Goal: Use online tool/utility: Utilize a website feature to perform a specific function

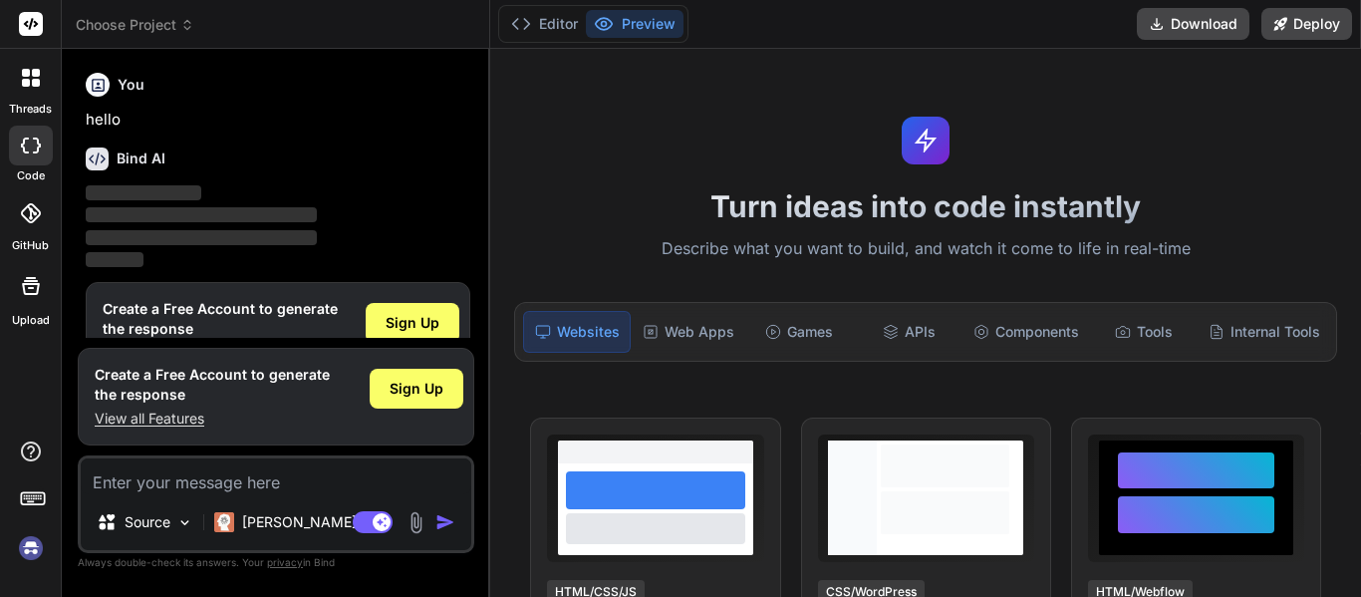
scroll to position [52, 0]
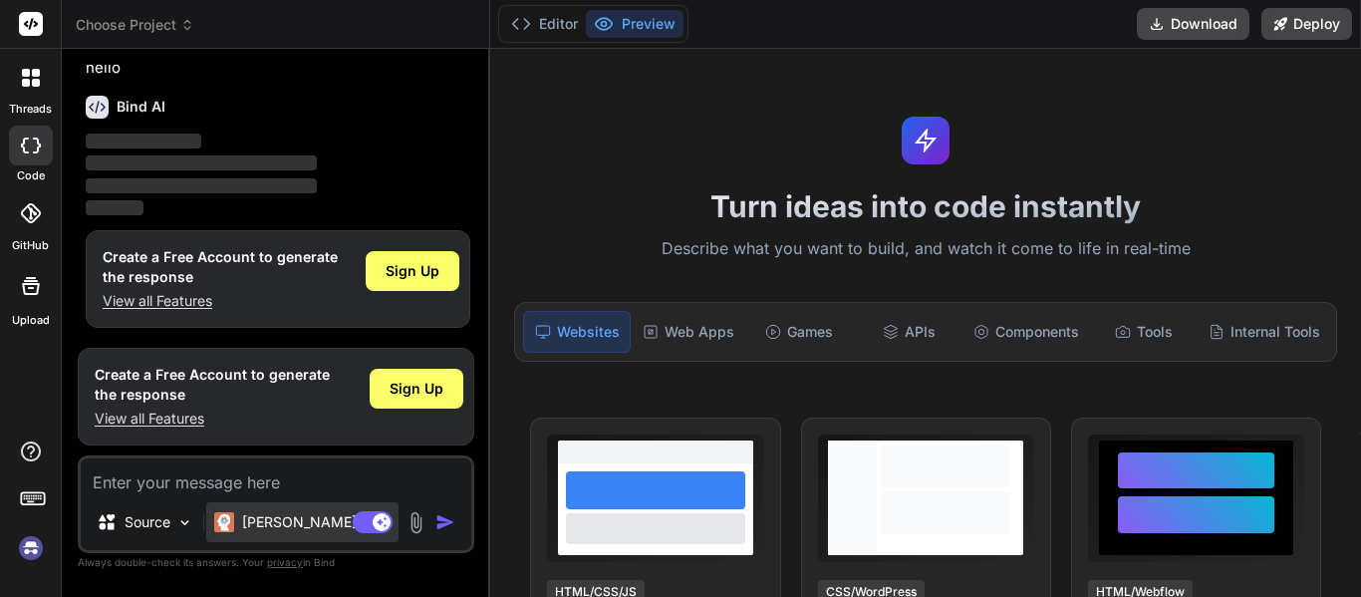
click at [284, 532] on div "[PERSON_NAME] 4 S.." at bounding box center [302, 522] width 192 height 40
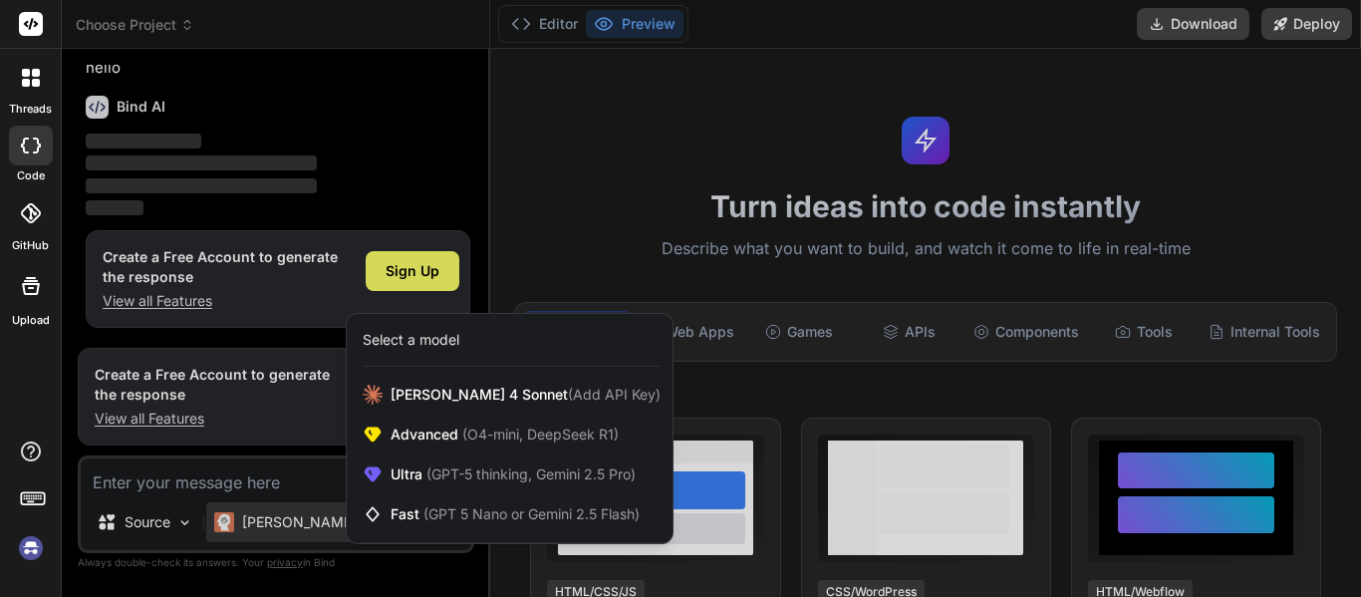
click at [294, 472] on div at bounding box center [680, 298] width 1361 height 597
type textarea "x"
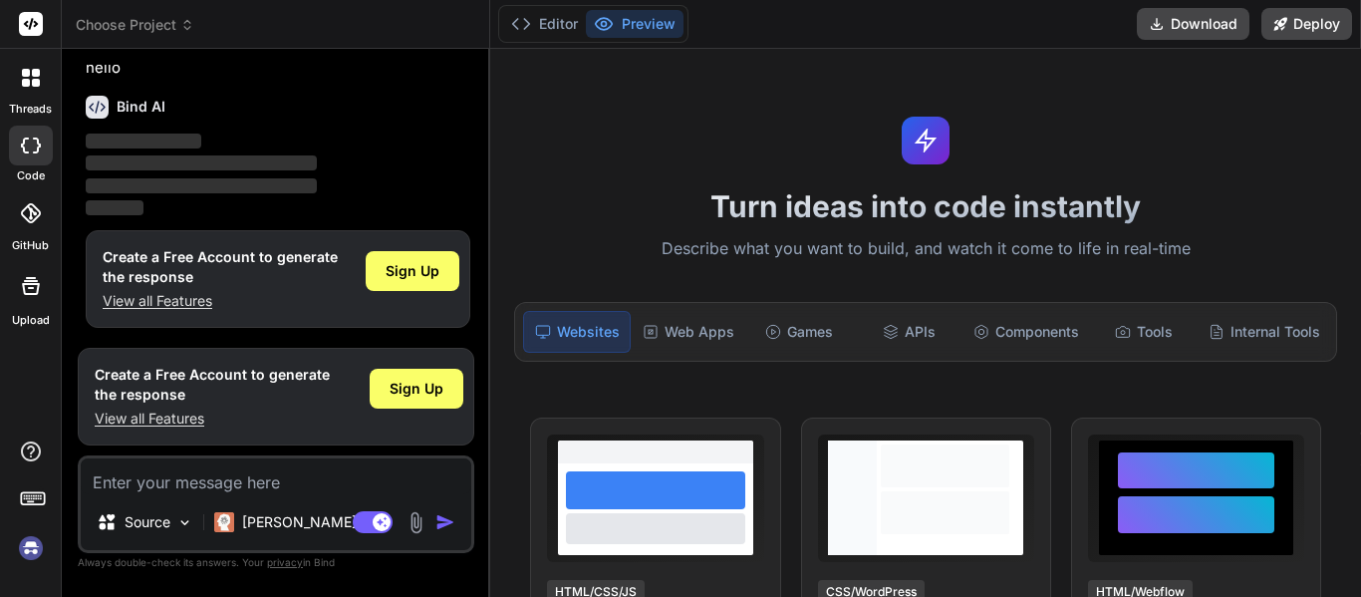
click at [267, 480] on textarea at bounding box center [276, 476] width 391 height 36
paste textarea "Unit Zero: The Creation of Civilization (Modified from [PERSON_NAME] Chapter 1 …"
type textarea "Unit Zero: The Creation of Civilization (Modified from [PERSON_NAME] Chapter 1 …"
type textarea "x"
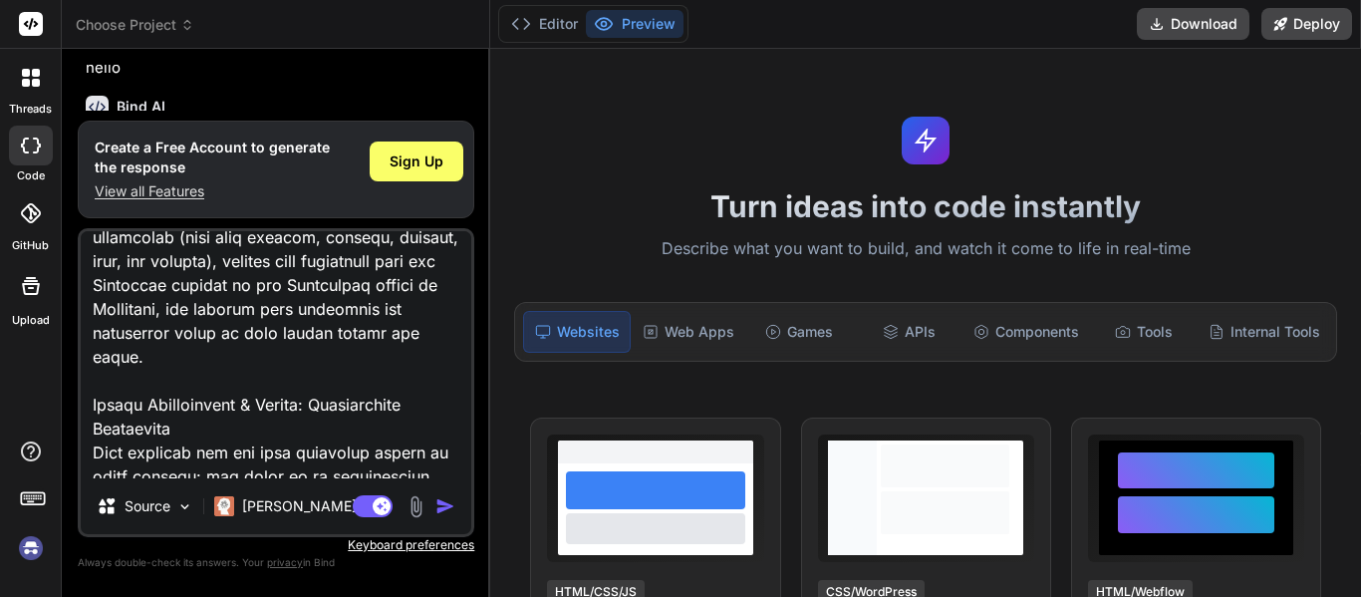
scroll to position [0, 0]
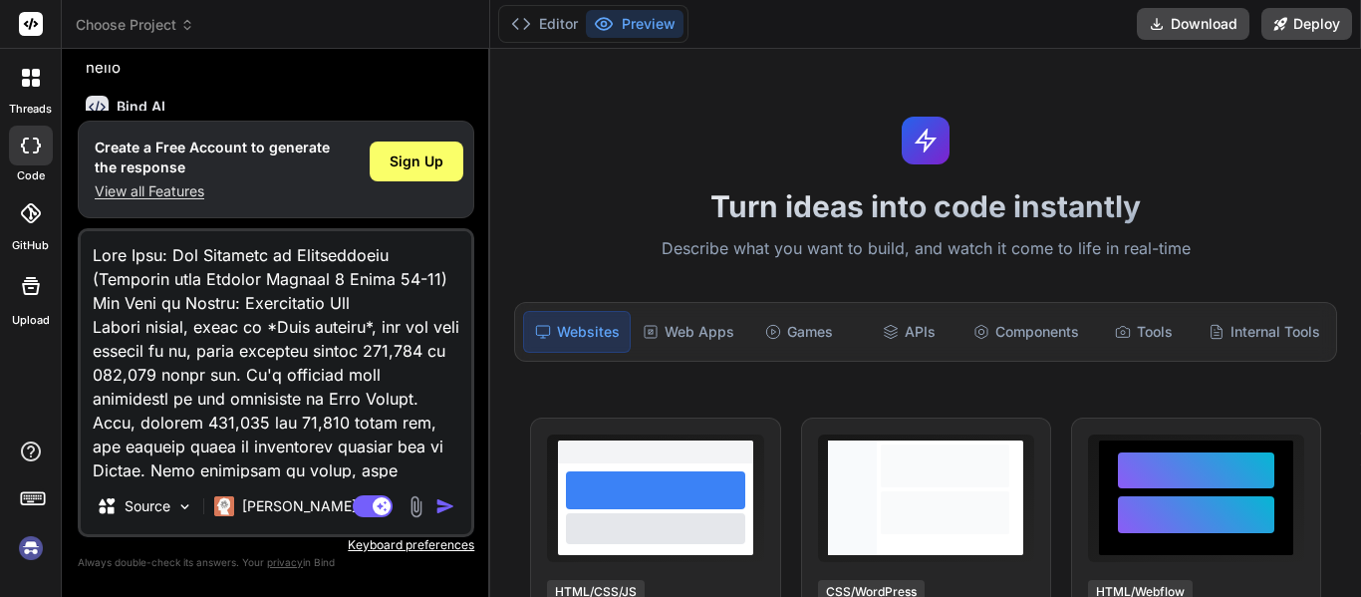
click at [108, 252] on textarea at bounding box center [276, 354] width 391 height 247
drag, startPoint x: 108, startPoint y: 252, endPoint x: 147, endPoint y: 261, distance: 40.9
click at [147, 261] on textarea at bounding box center [276, 354] width 391 height 247
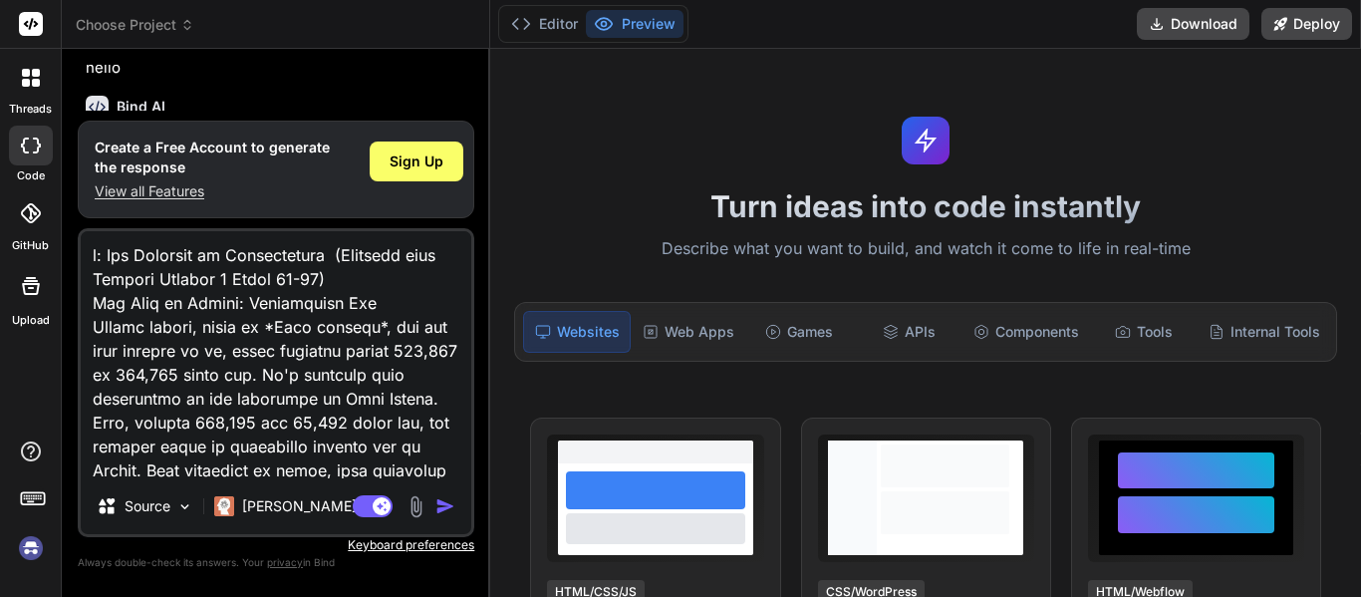
type textarea "su: The Creation of Civilization (Modified from [PERSON_NAME] Chapter 1 Pages 1…"
type textarea "x"
type textarea "sum: The Creation of Civilization (Modified from [PERSON_NAME] Chapter 1 Pages …"
type textarea "x"
type textarea "summa: The Creation of Civilization (Modified from [PERSON_NAME] Chapter 1 Page…"
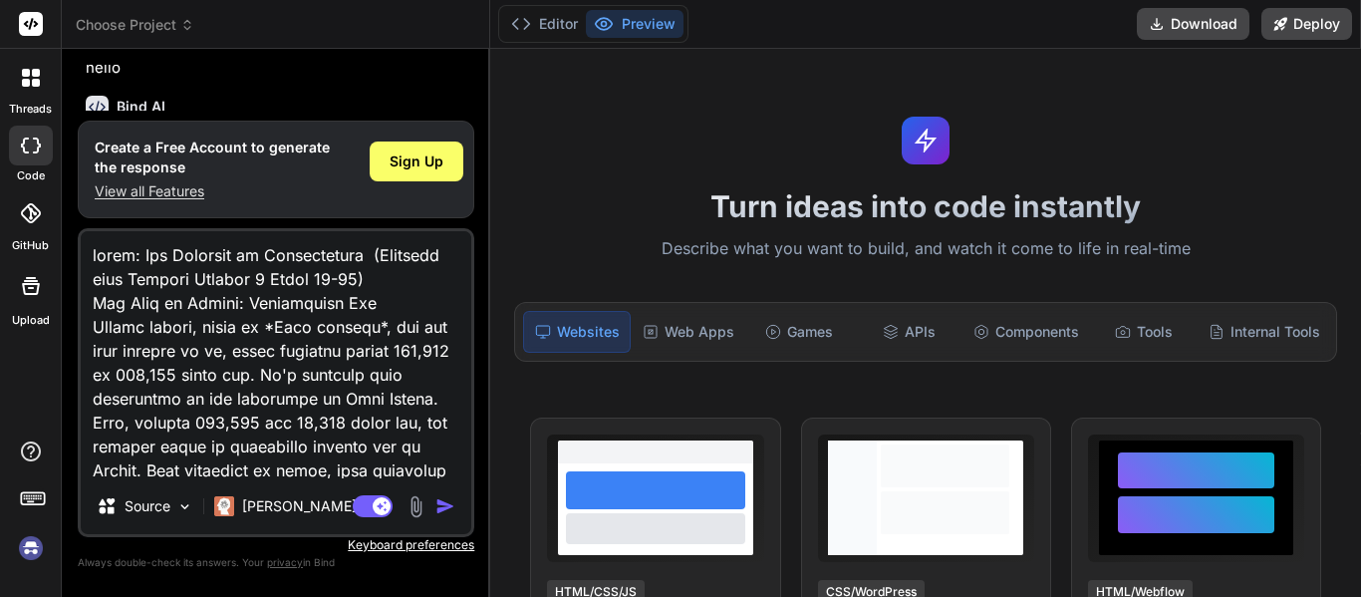
type textarea "x"
type textarea "[PERSON_NAME]: The Creation of Civilization (Modified from [PERSON_NAME] Chapte…"
type textarea "x"
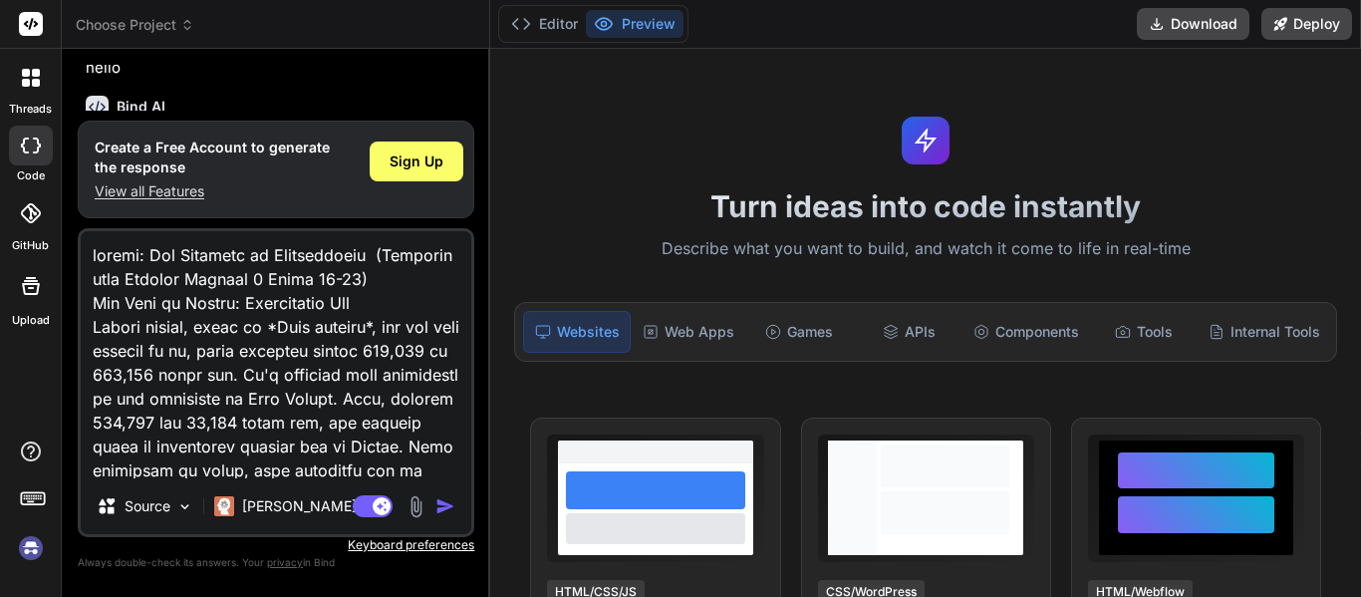
type textarea "summari: The Creation of Civilization (Modified from [PERSON_NAME] Chapter 1 Pa…"
type textarea "x"
type textarea "summariz: The Creation of Civilization (Modified from [PERSON_NAME] Chapter 1 P…"
type textarea "x"
type textarea "summarize: The Creation of Civilization (Modified from [PERSON_NAME] Chapter 1 …"
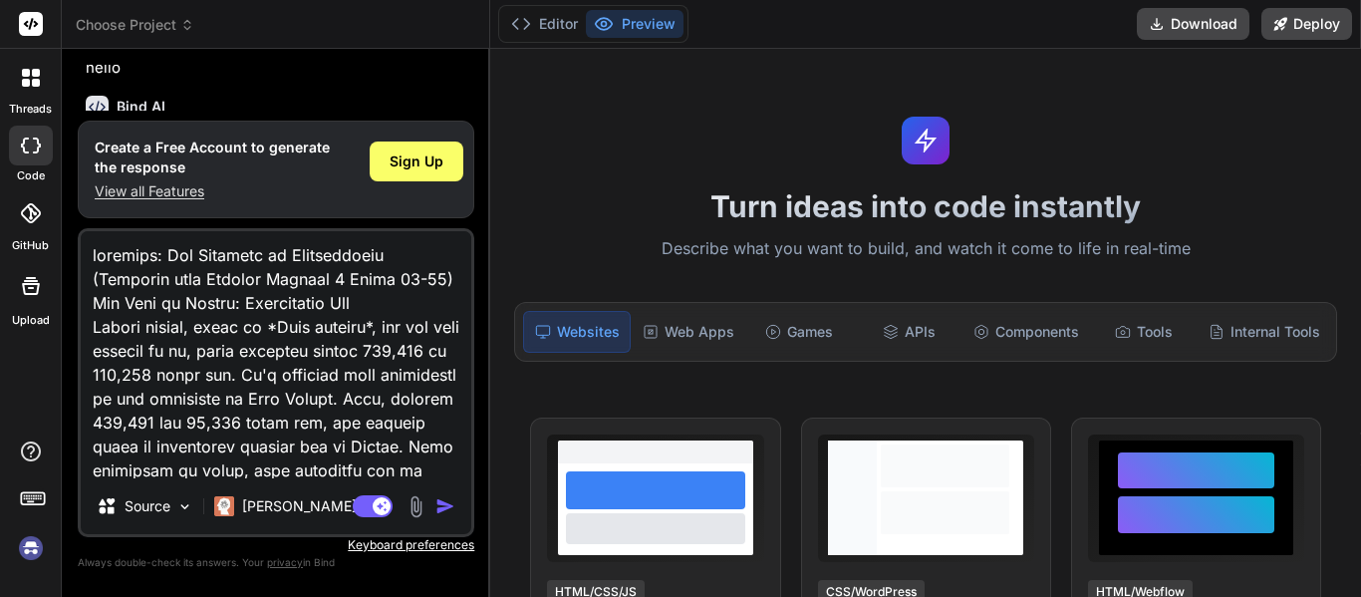
type textarea "x"
type textarea "summarize : The Creation of Civilization (Modified from [PERSON_NAME] Chapter 1…"
type textarea "x"
type textarea "summarize t: The Creation of Civilization (Modified from [PERSON_NAME] Chapter …"
type textarea "x"
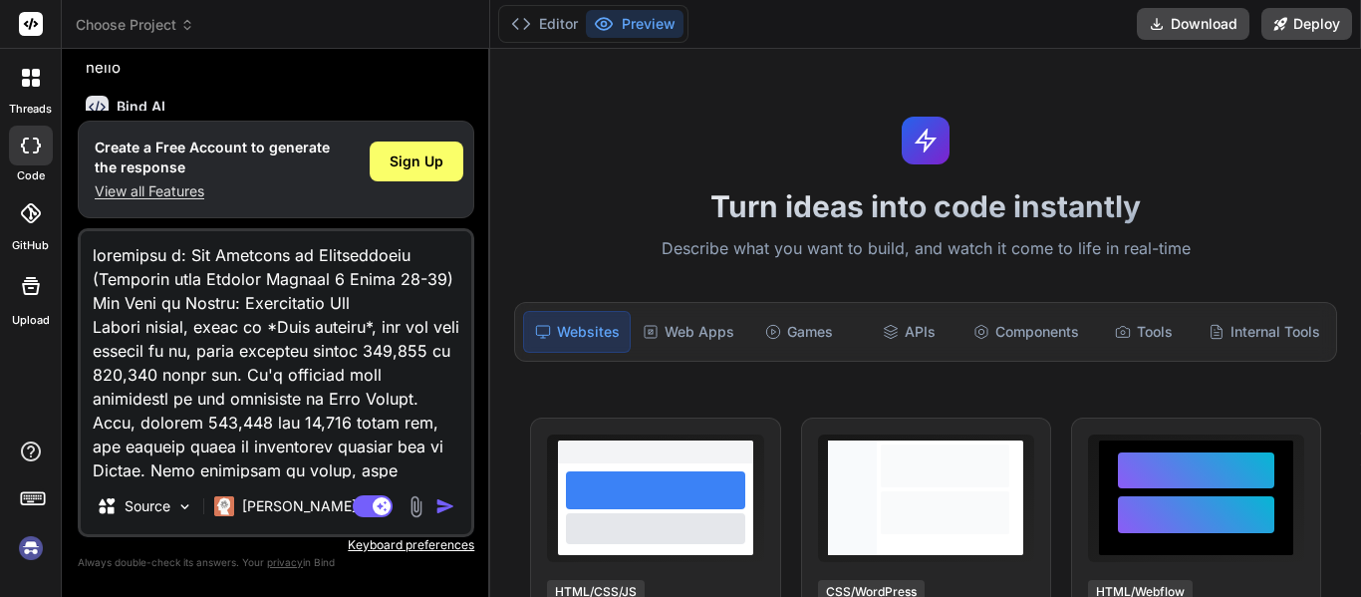
type textarea "summarize th: The Creation of Civilization (Modified from [PERSON_NAME] Chapter…"
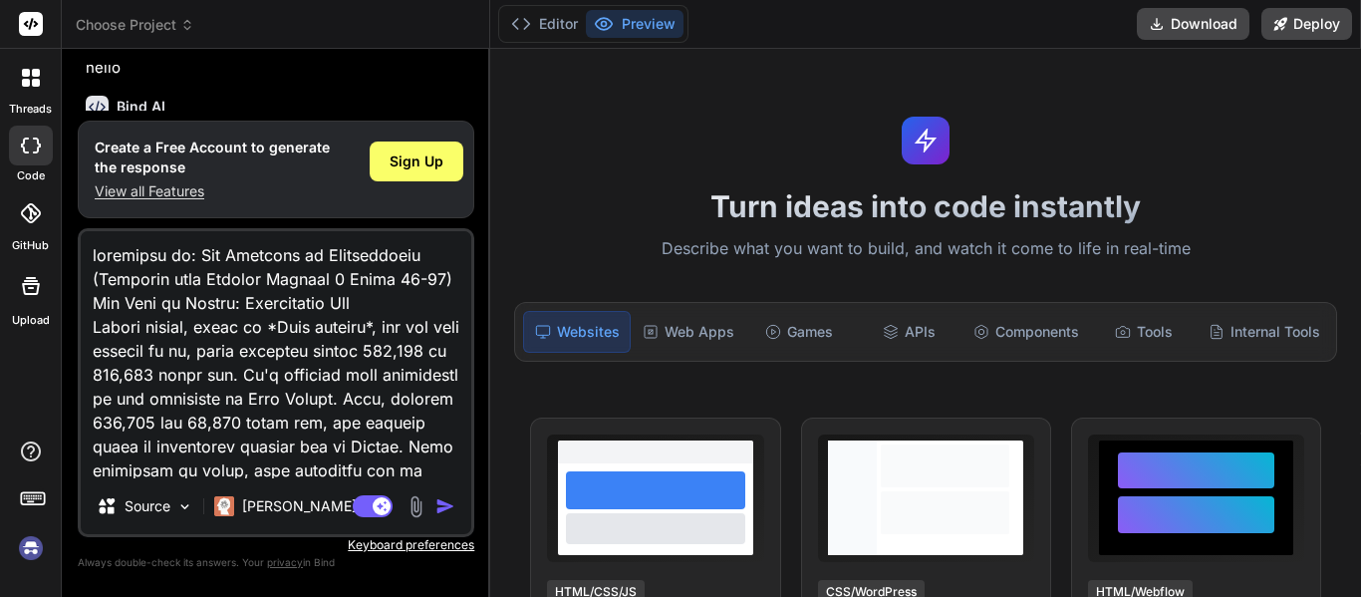
type textarea "x"
type textarea "summarize thi: The Creation of Civilization (Modified from [PERSON_NAME] Chapte…"
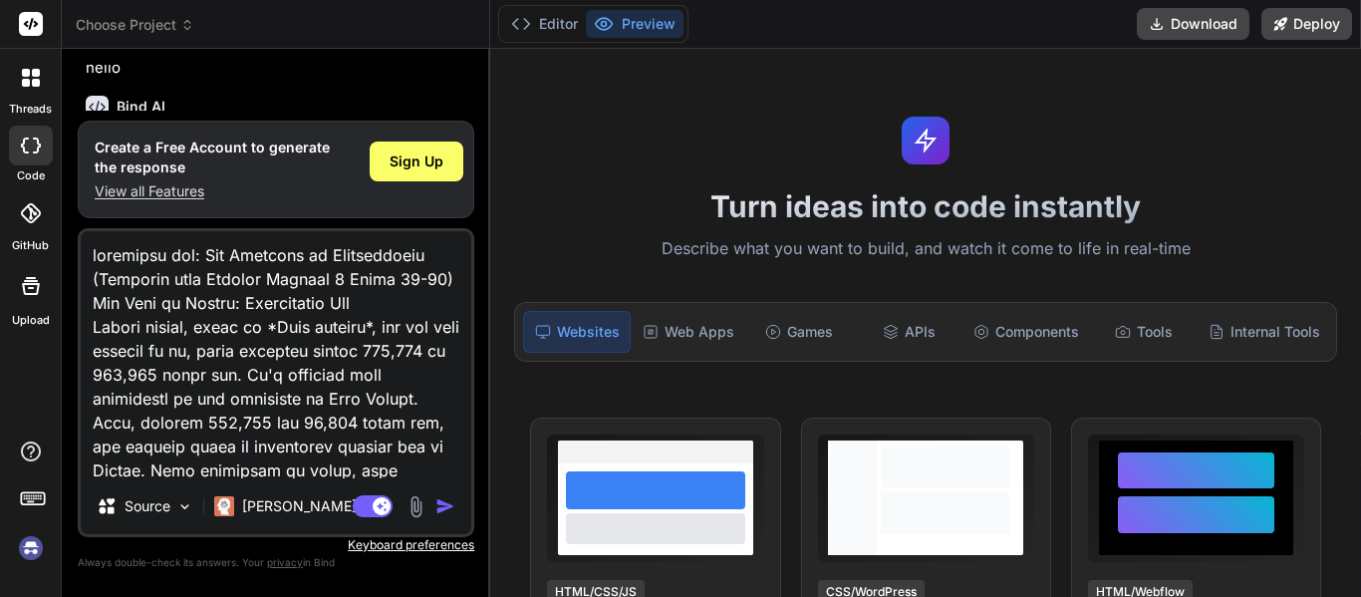
type textarea "x"
type textarea "summarize this: The Creation of Civilization (Modified from [PERSON_NAME] Chapt…"
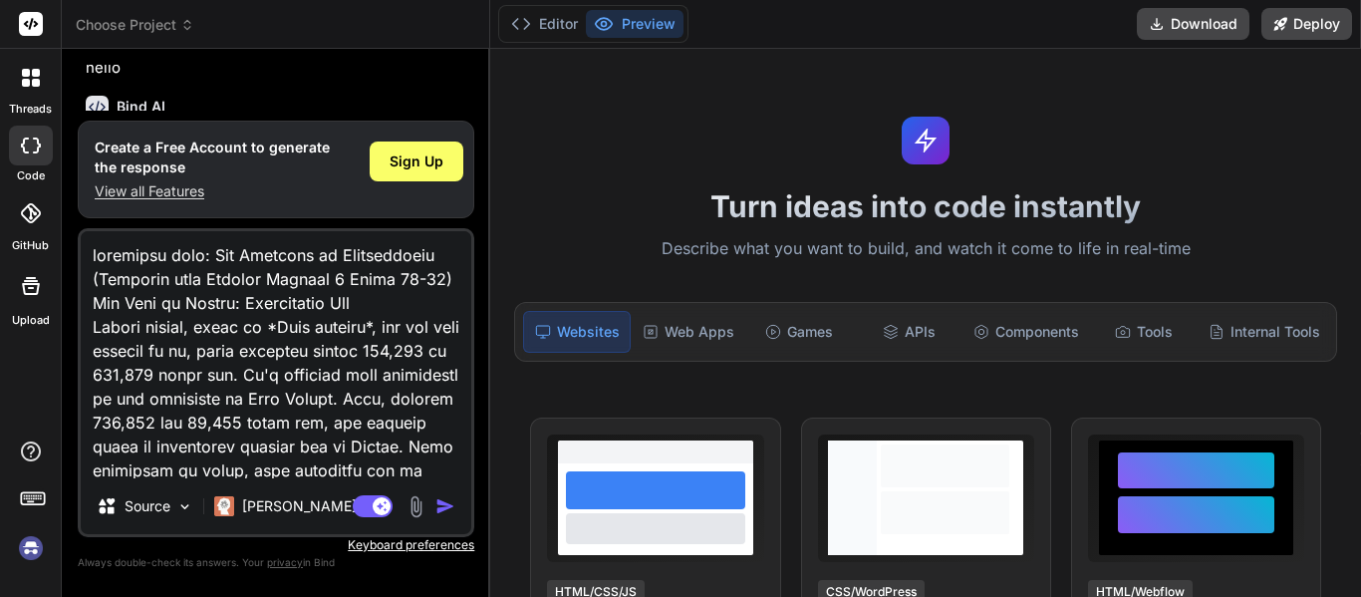
type textarea "x"
type textarea "summarize this: The Creation of Civilization (Modified from [PERSON_NAME] Chapt…"
